Goal: Task Accomplishment & Management: Use online tool/utility

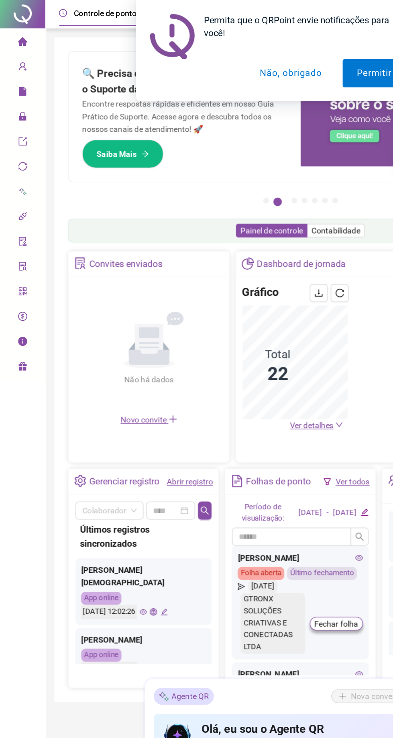
click at [16, 82] on icon "lock" at bounding box center [16, 82] width 6 height 6
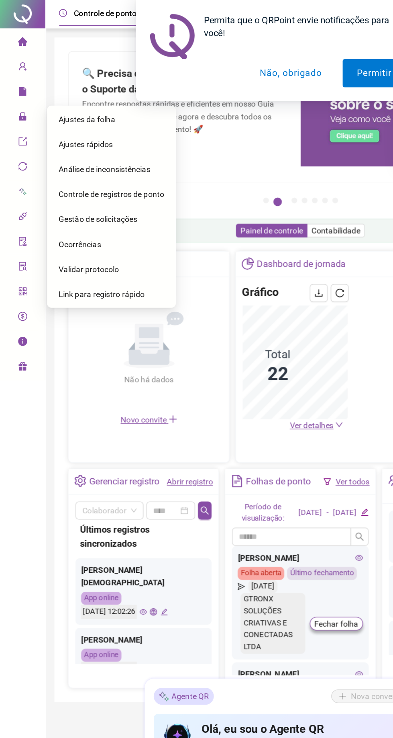
click at [57, 82] on span "Ajustes da folha" at bounding box center [61, 84] width 40 height 6
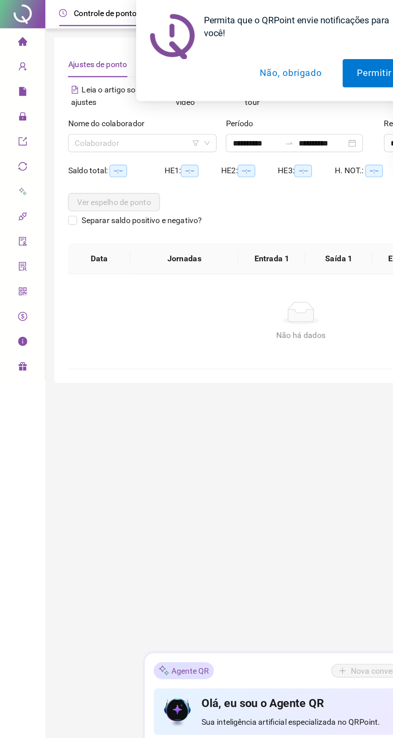
type input "**********"
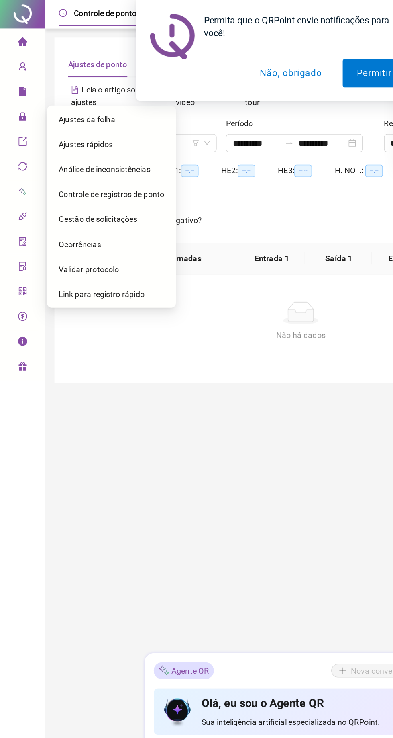
click at [209, 51] on button "Não, obrigado" at bounding box center [206, 52] width 64 height 20
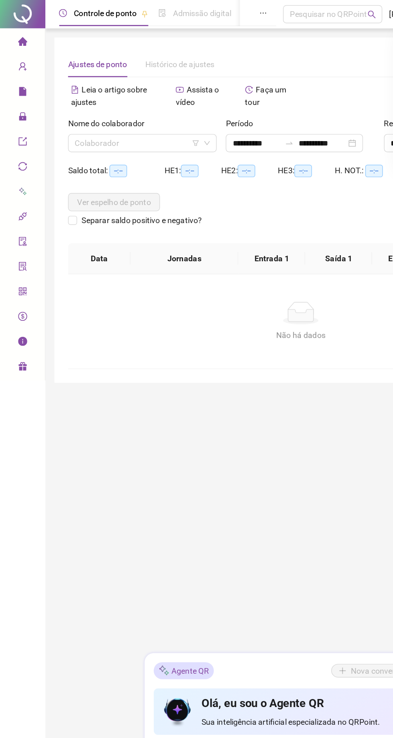
click at [64, 100] on input "search" at bounding box center [97, 101] width 88 height 12
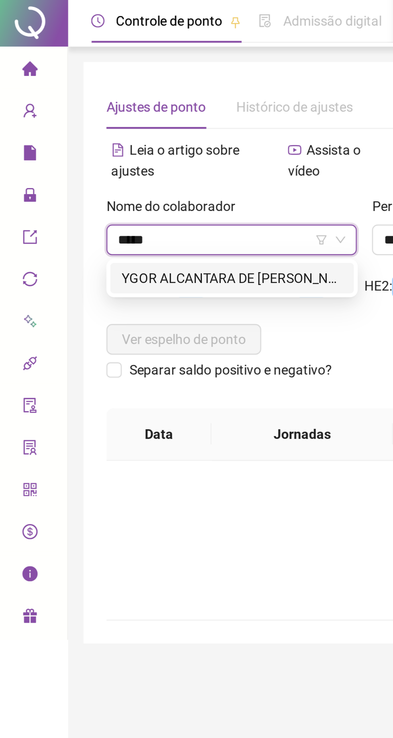
type input "****"
click at [70, 115] on div "YGOR ALCANTARA DE [PERSON_NAME]" at bounding box center [101, 117] width 93 height 9
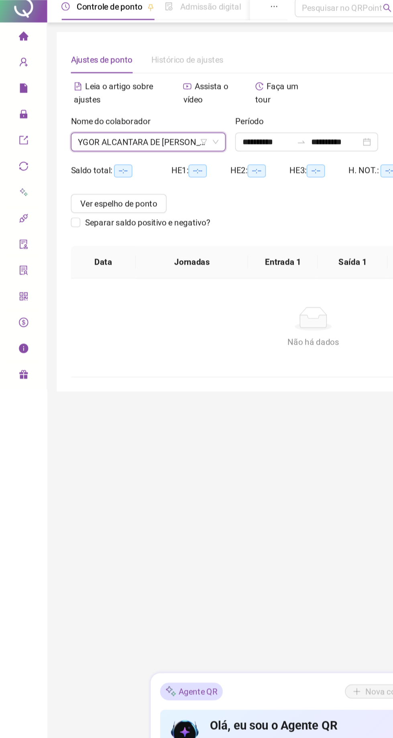
scroll to position [1, 0]
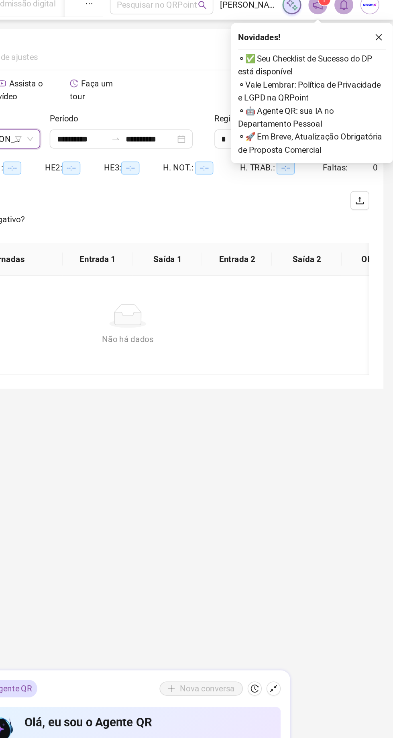
click at [384, 27] on button "button" at bounding box center [384, 32] width 10 height 10
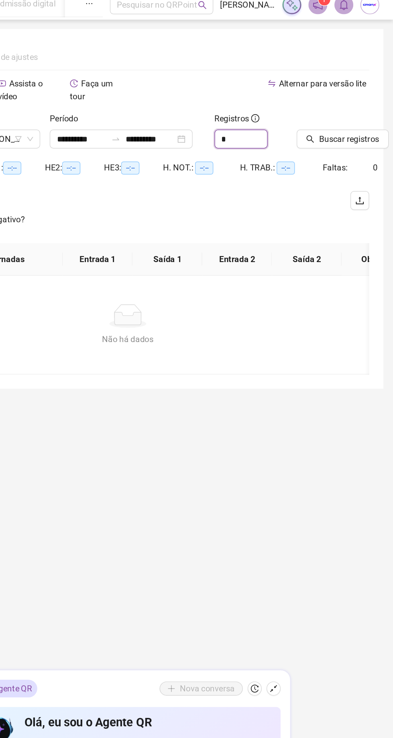
click at [286, 100] on input "*" at bounding box center [289, 101] width 35 height 12
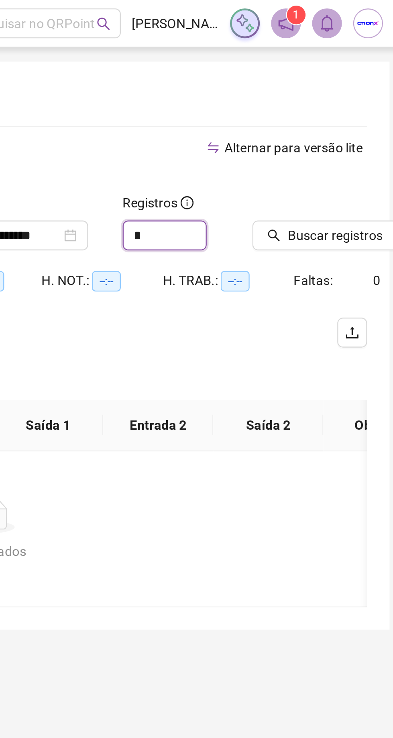
scroll to position [0, 0]
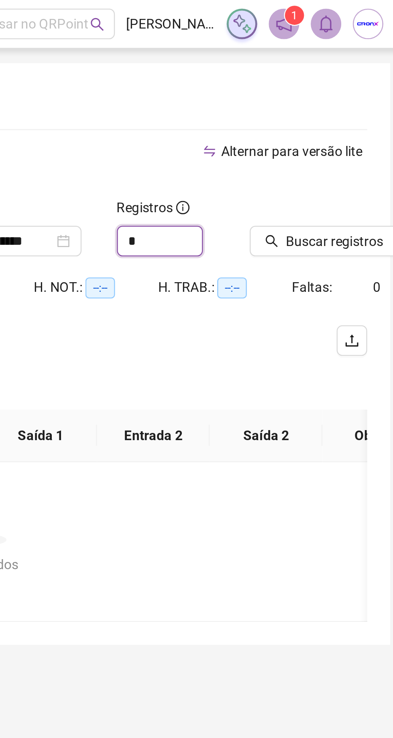
click at [308, 99] on span "Increase Value" at bounding box center [308, 98] width 0 height 6
type input "*"
click at [358, 102] on span "Buscar registros" at bounding box center [363, 101] width 41 height 9
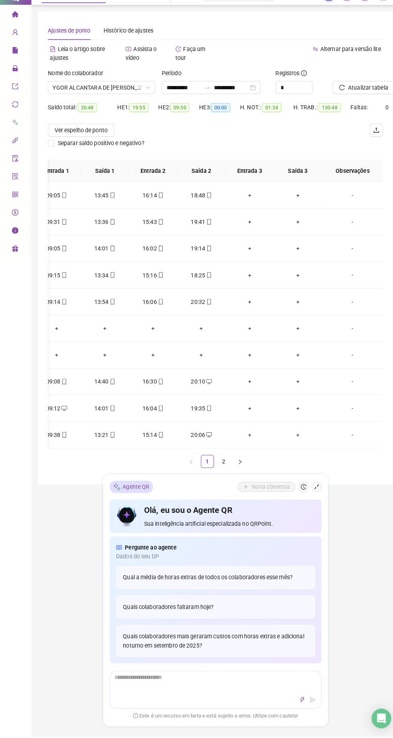
scroll to position [0, 0]
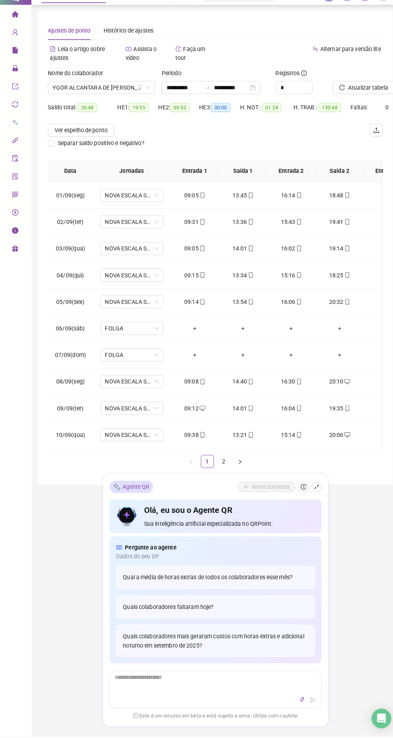
click at [221, 468] on link "2" at bounding box center [221, 468] width 12 height 12
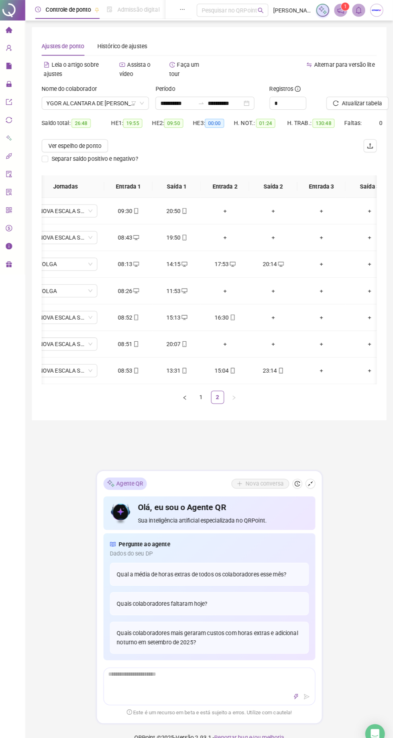
scroll to position [0, 136]
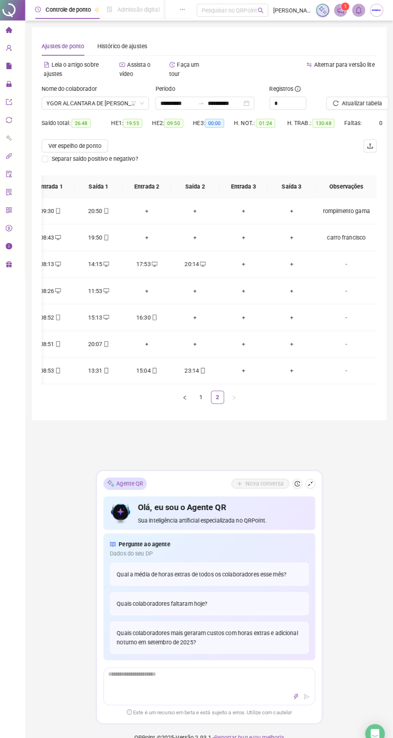
click at [341, 366] on div "-" at bounding box center [347, 363] width 47 height 9
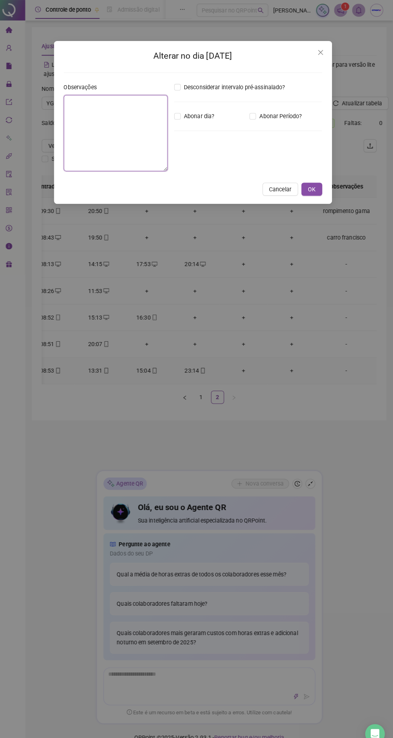
click at [112, 101] on textarea at bounding box center [121, 130] width 102 height 75
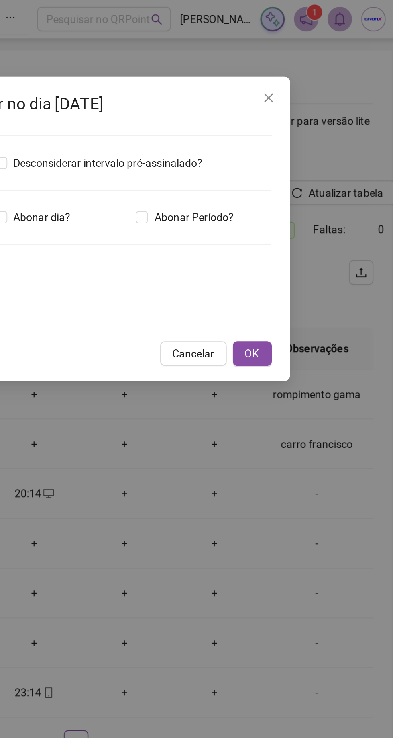
type textarea "**********"
click at [310, 182] on span "OK" at bounding box center [314, 185] width 8 height 9
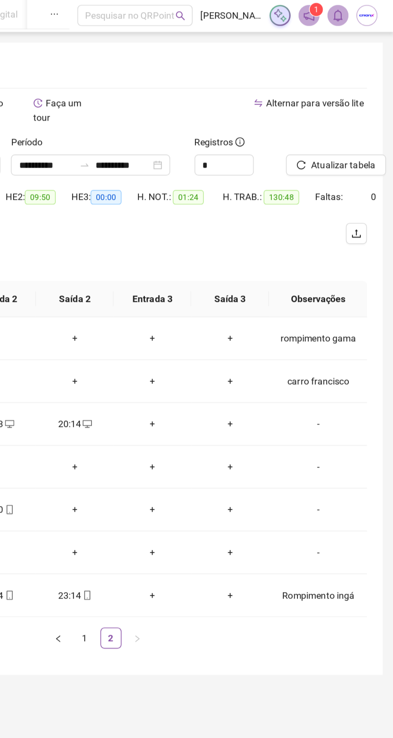
click at [353, 98] on span "Atualizar tabela" at bounding box center [362, 101] width 39 height 9
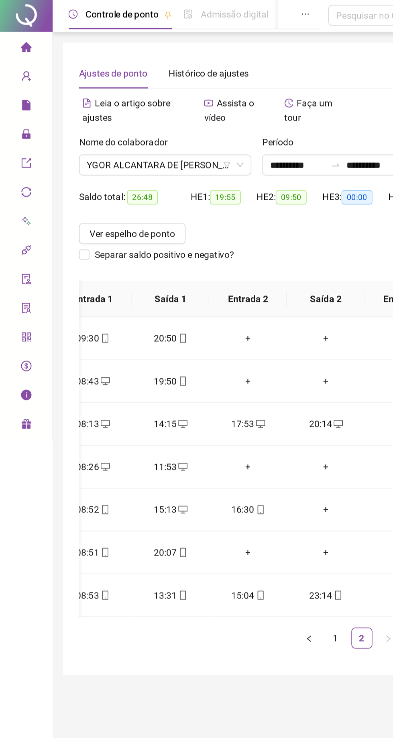
click at [78, 100] on span "YGOR ALCANTARA DE [PERSON_NAME]" at bounding box center [101, 101] width 96 height 12
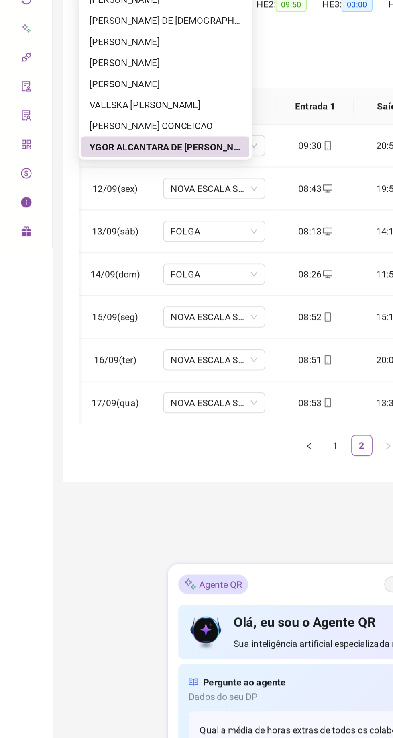
scroll to position [0, 136]
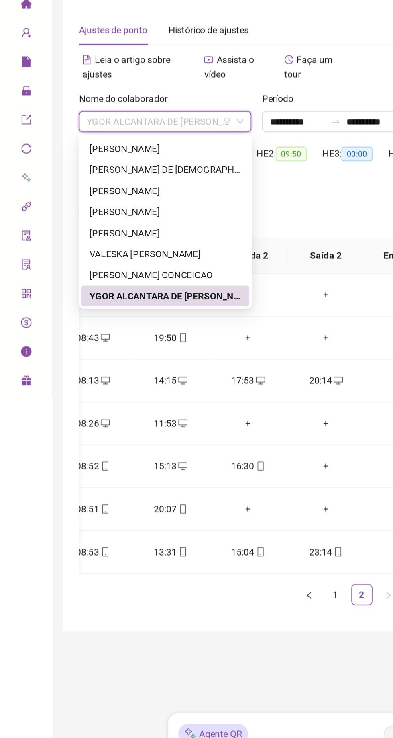
type input "*"
type input "**"
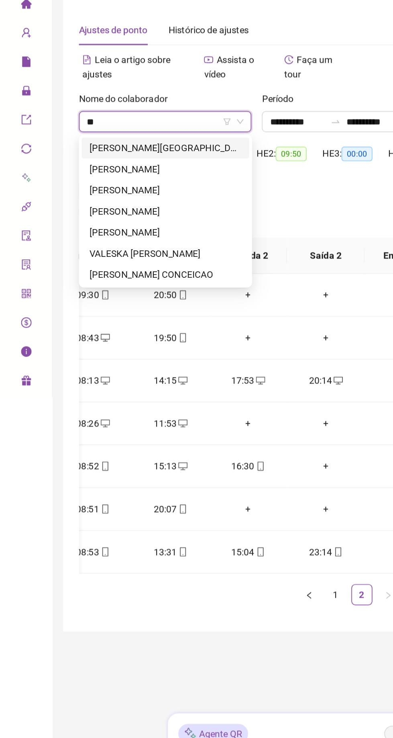
scroll to position [0, 0]
click at [76, 116] on div "[PERSON_NAME][GEOGRAPHIC_DATA]" at bounding box center [101, 117] width 93 height 9
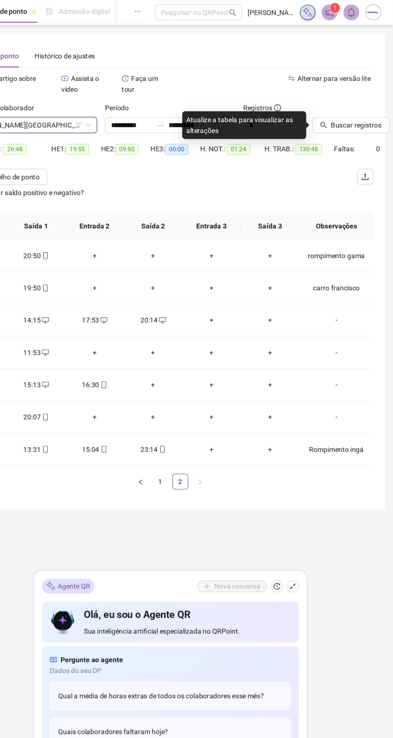
click at [351, 101] on span "Buscar registros" at bounding box center [363, 101] width 41 height 9
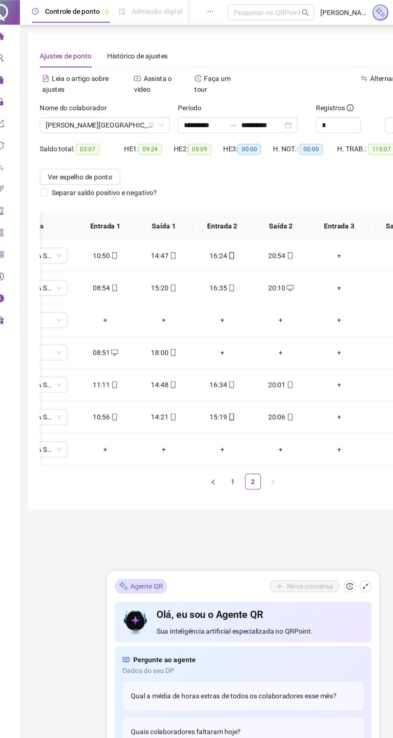
scroll to position [0, 92]
click at [76, 101] on span "[PERSON_NAME][GEOGRAPHIC_DATA]" at bounding box center [101, 101] width 96 height 12
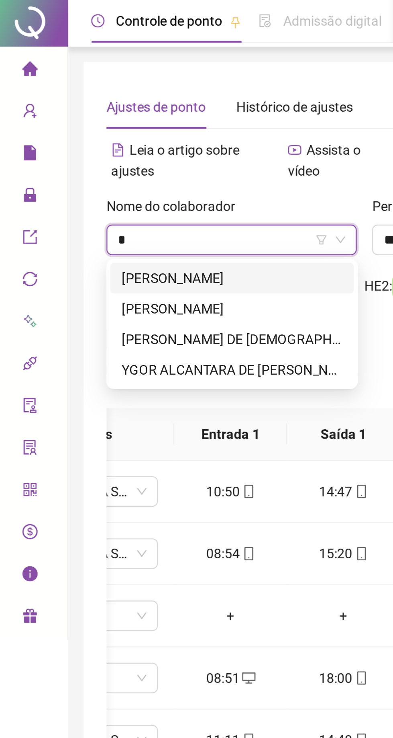
type input "**"
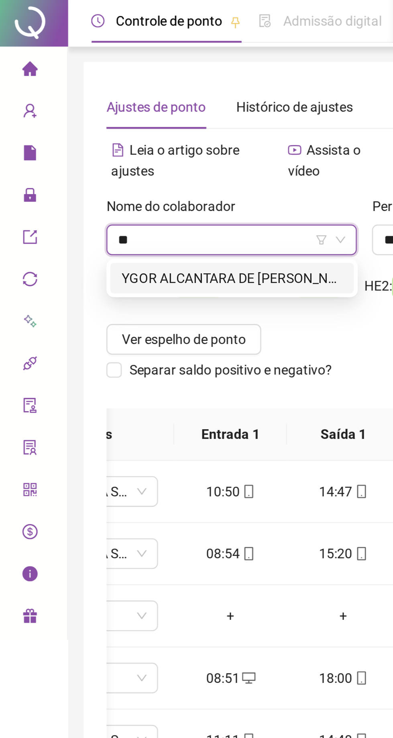
click at [65, 117] on div "YGOR ALCANTARA DE [PERSON_NAME]" at bounding box center [101, 117] width 93 height 9
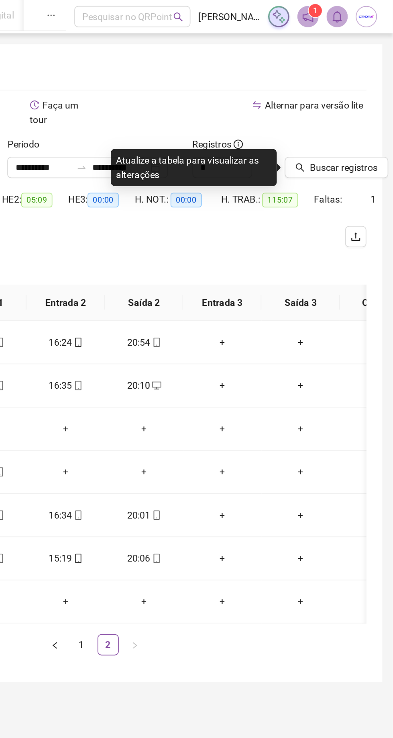
click at [364, 100] on span "Buscar registros" at bounding box center [363, 101] width 41 height 9
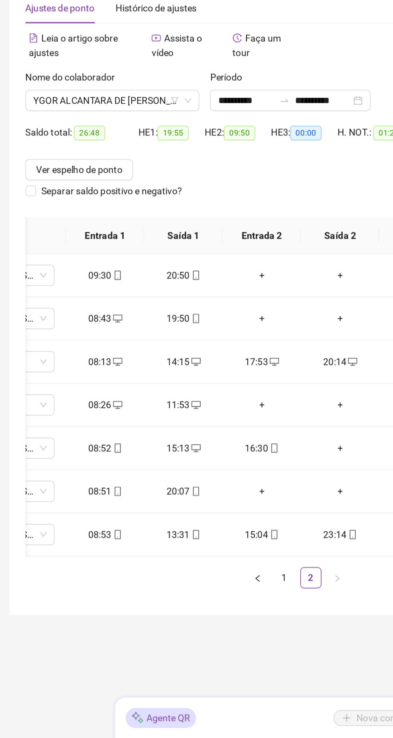
scroll to position [0, 136]
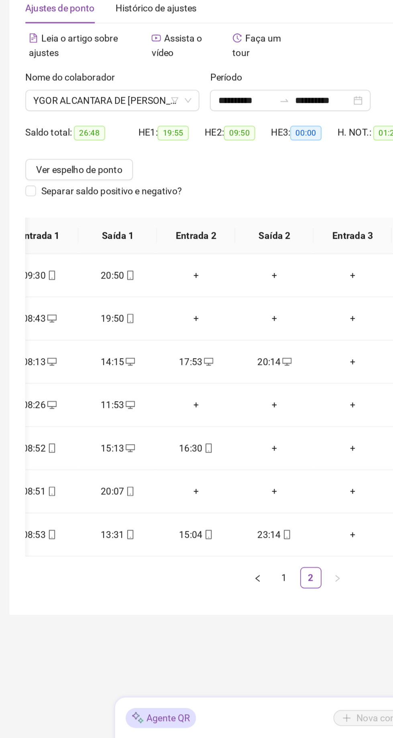
click at [197, 309] on div "+" at bounding box center [199, 311] width 35 height 9
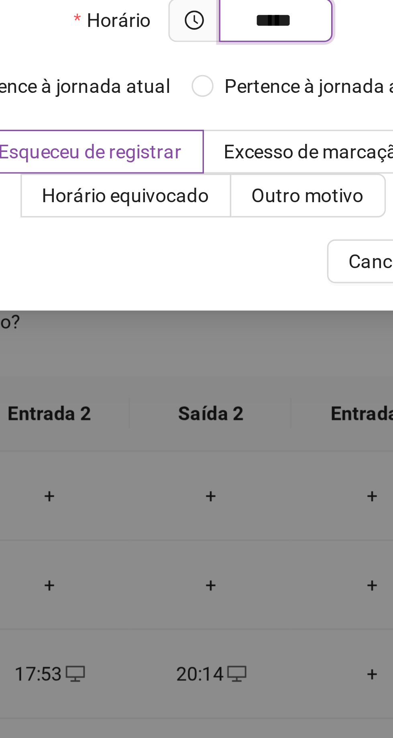
type input "*****"
click at [218, 119] on span "Outro motivo" at bounding box center [227, 119] width 33 height 6
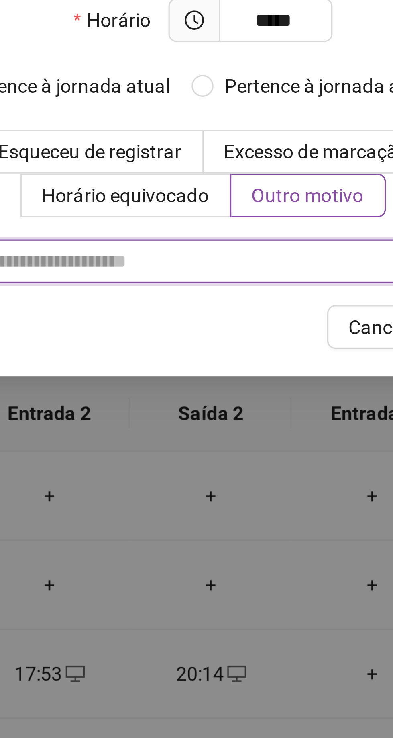
click at [166, 139] on input "text" at bounding box center [210, 138] width 164 height 13
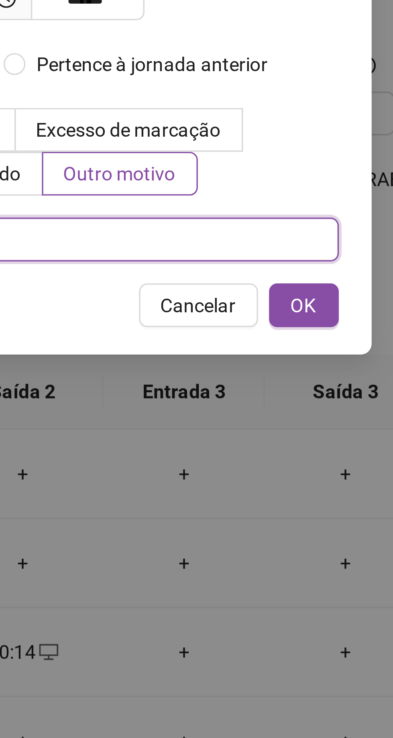
type input "****"
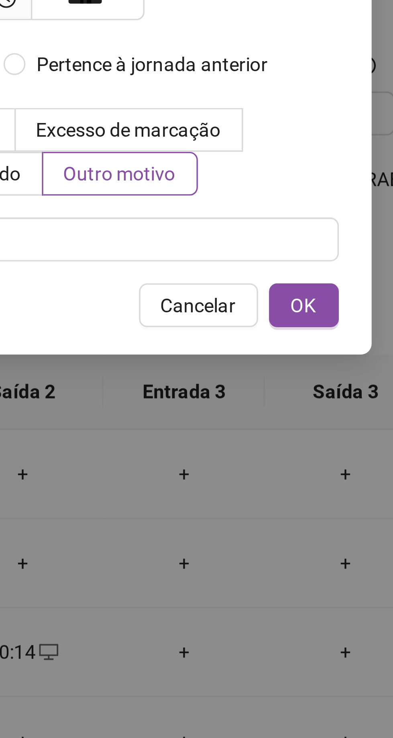
click at [282, 157] on span "OK" at bounding box center [282, 157] width 8 height 9
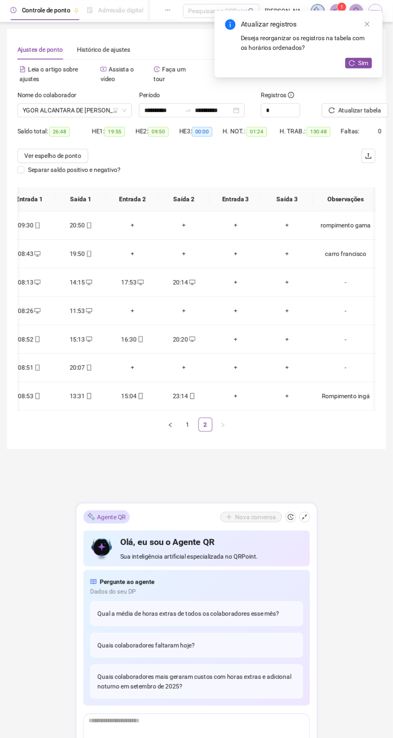
scroll to position [0, 0]
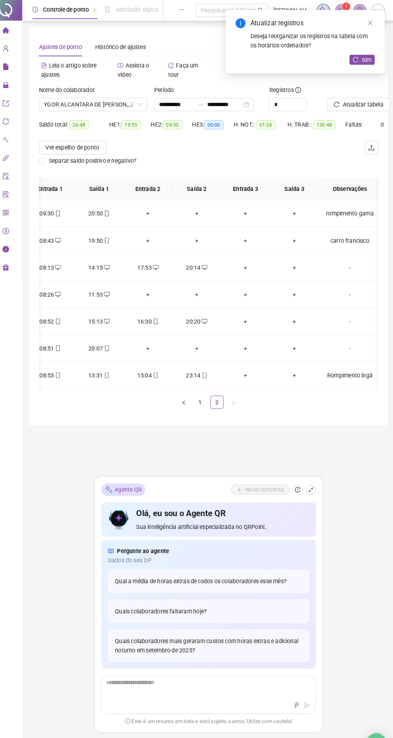
click at [362, 59] on span "Sim" at bounding box center [366, 57] width 9 height 9
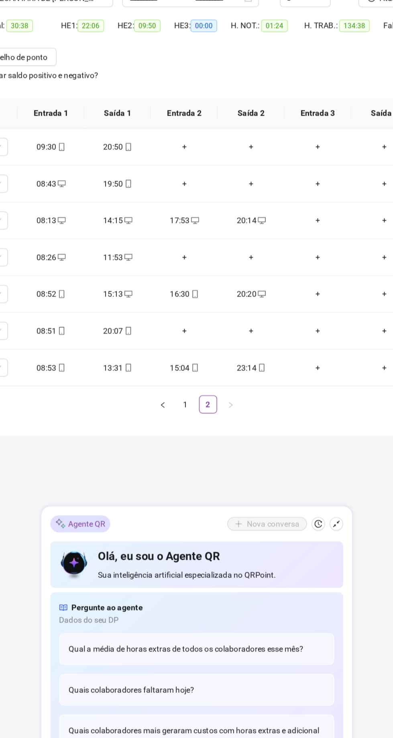
scroll to position [0, 136]
